Goal: Task Accomplishment & Management: Use online tool/utility

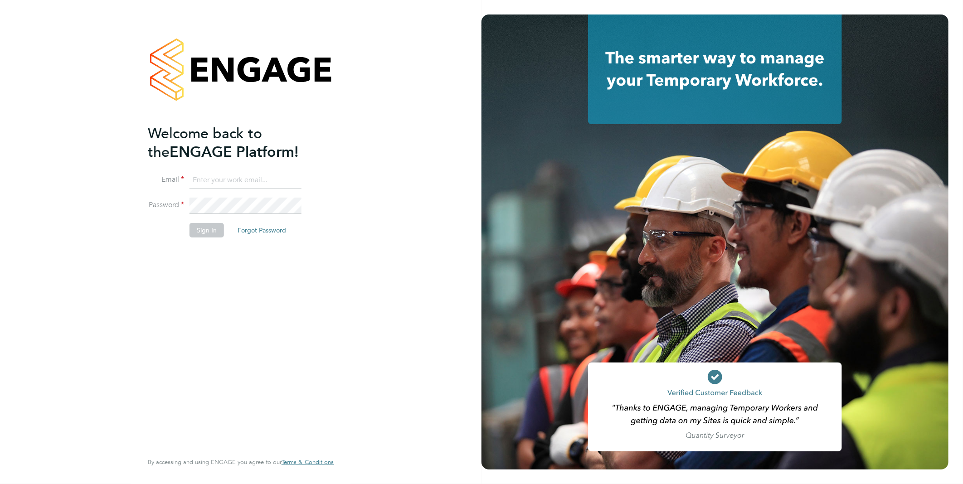
type input "[PERSON_NAME][EMAIL_ADDRESS][PERSON_NAME][DOMAIN_NAME]"
click at [200, 233] on button "Sign In" at bounding box center [206, 230] width 34 height 15
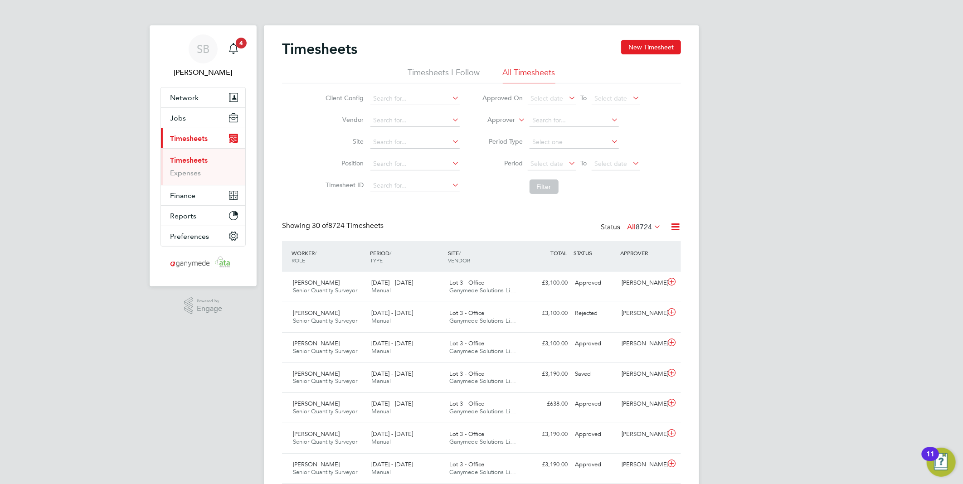
click at [679, 232] on icon at bounding box center [675, 226] width 11 height 11
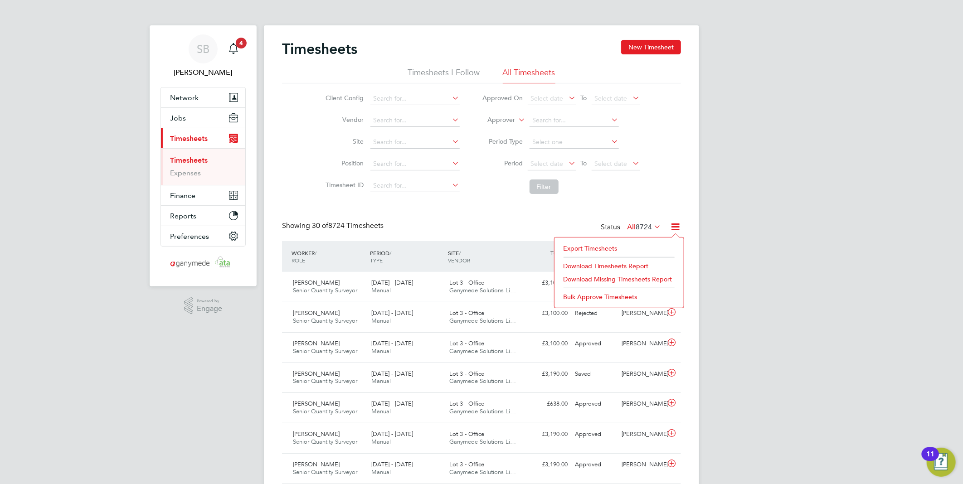
click at [598, 246] on li "Export Timesheets" at bounding box center [619, 248] width 120 height 13
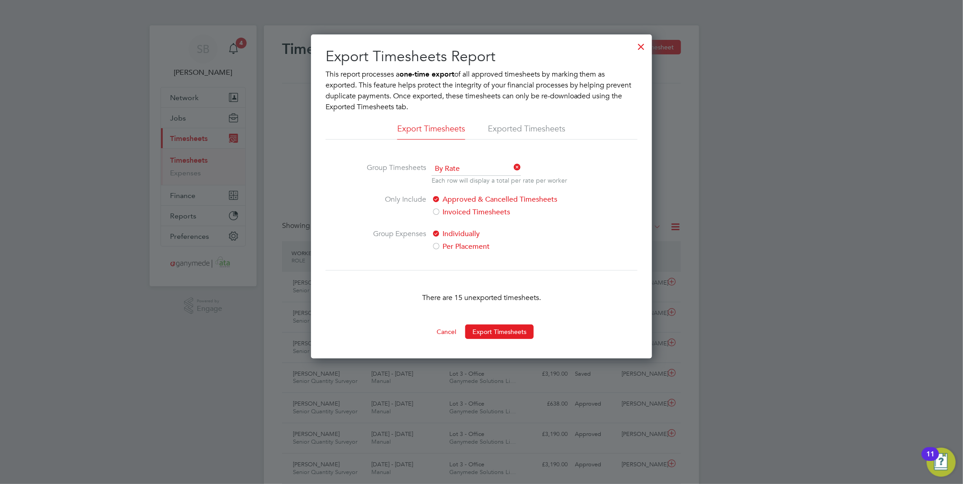
click at [642, 52] on div at bounding box center [641, 44] width 16 height 16
